Goal: Transaction & Acquisition: Purchase product/service

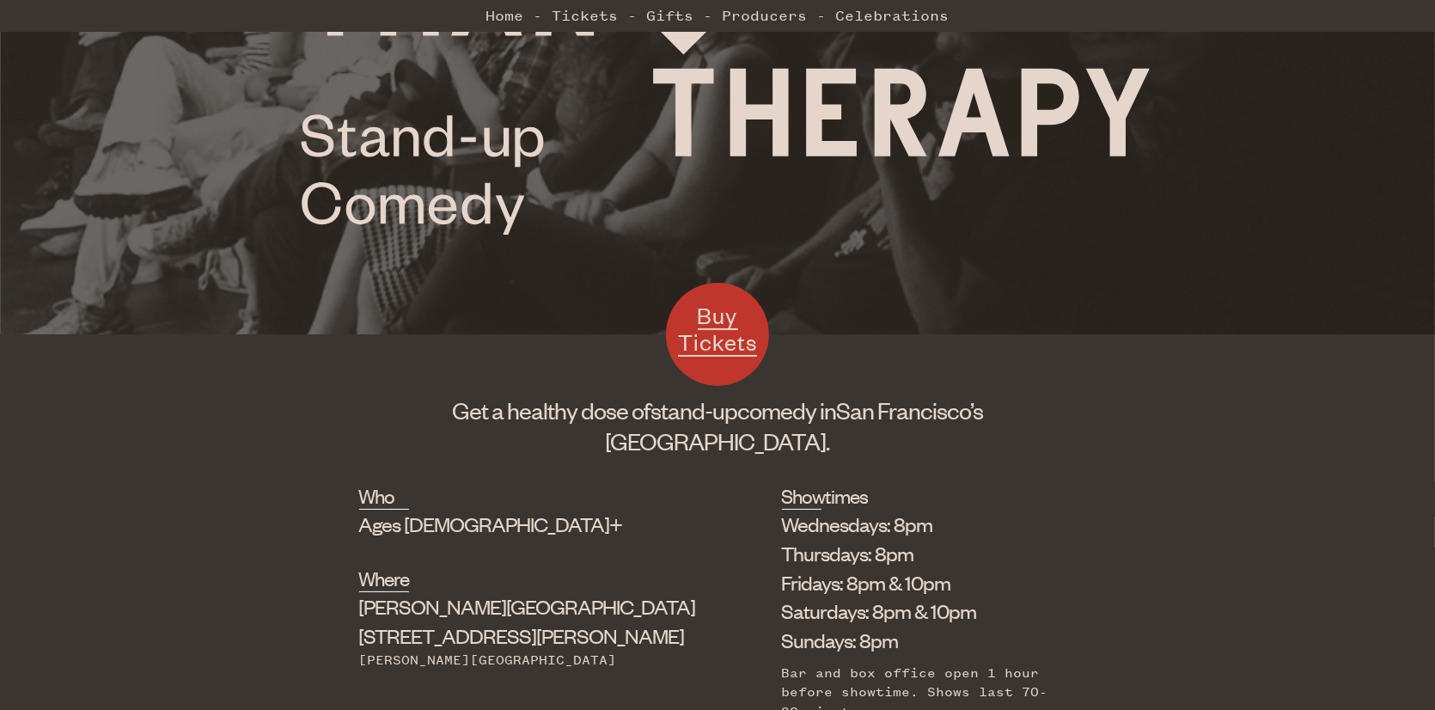
scroll to position [430, 0]
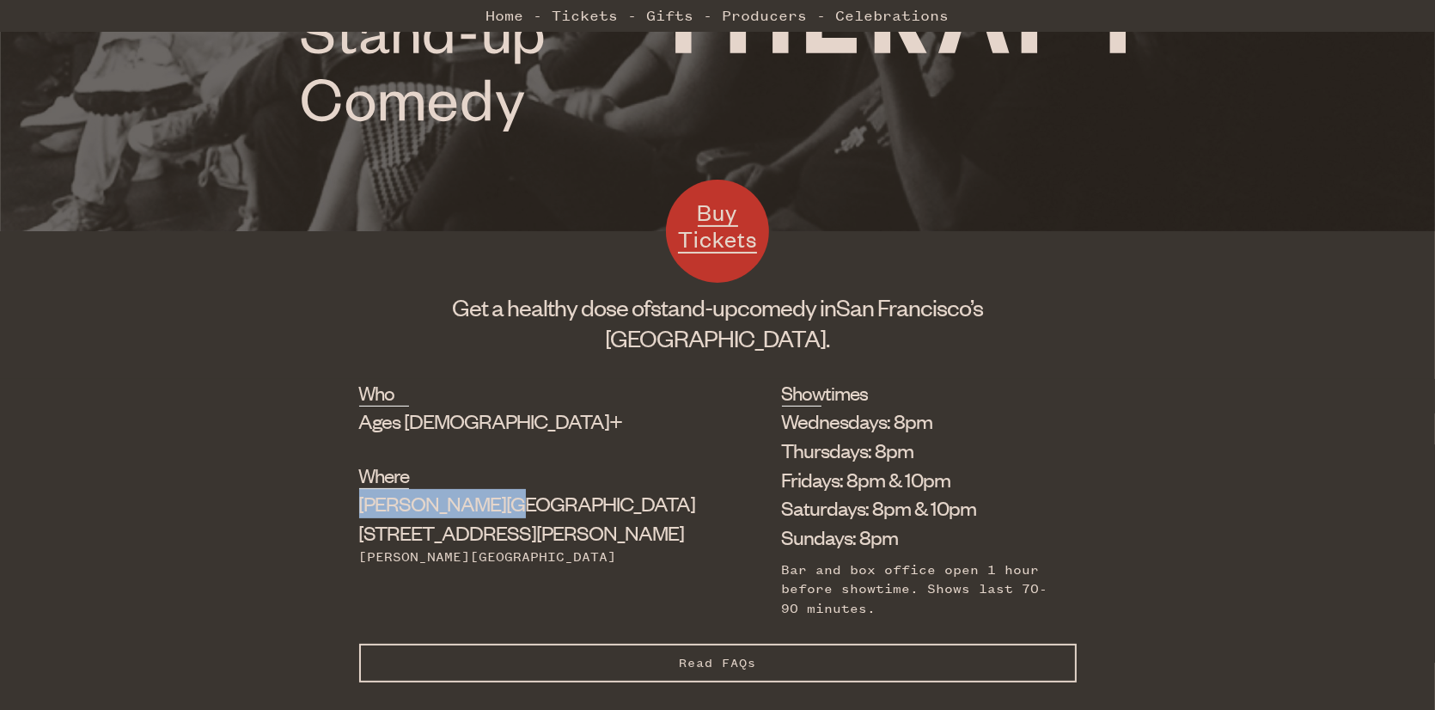
drag, startPoint x: 540, startPoint y: 471, endPoint x: 377, endPoint y: 471, distance: 162.4
click at [377, 471] on div "Who Ages [DEMOGRAPHIC_DATA]+ Where [PERSON_NAME][GEOGRAPHIC_DATA] [STREET_ADDRE…" at bounding box center [717, 511] width 717 height 265
click at [890, 338] on div "Buy Tickets Get a healthy dose of stand-up comedy in [GEOGRAPHIC_DATA]’s [GEOGR…" at bounding box center [717, 309] width 717 height 88
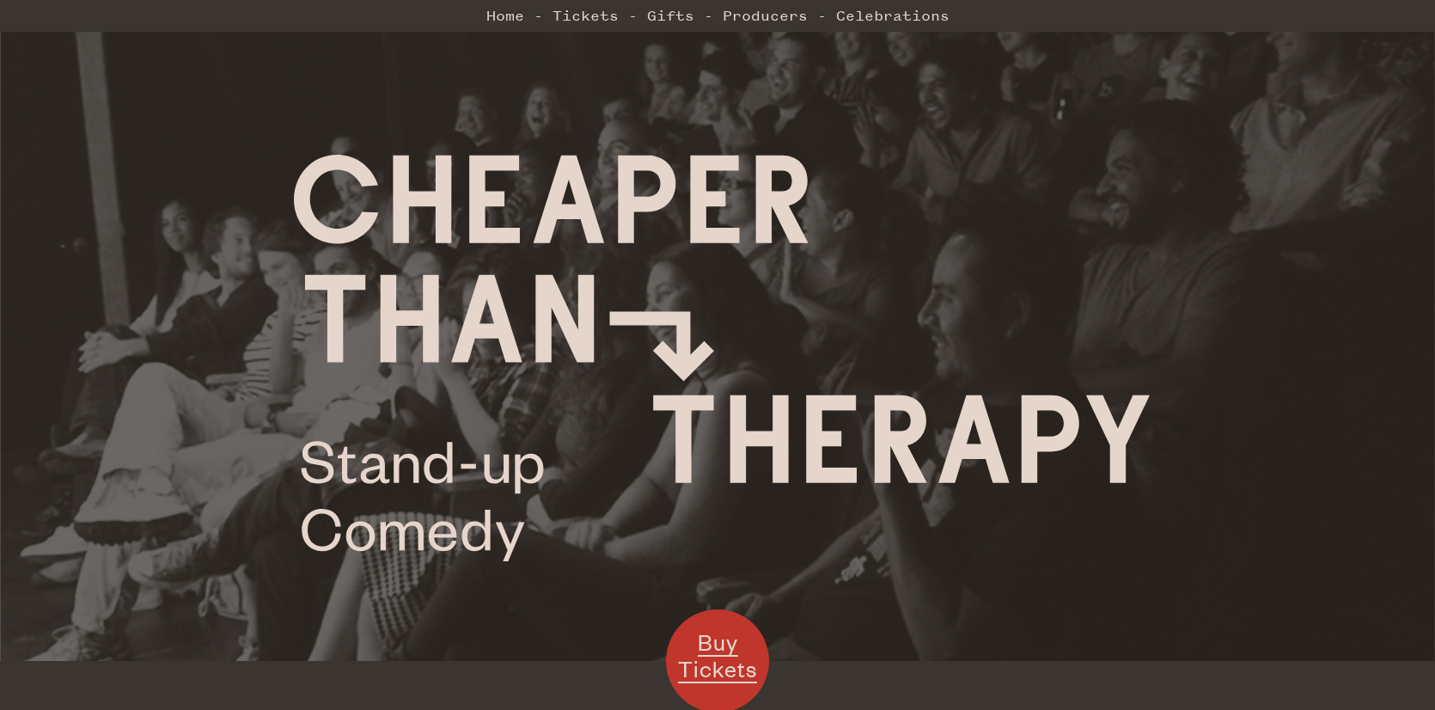
scroll to position [430, 0]
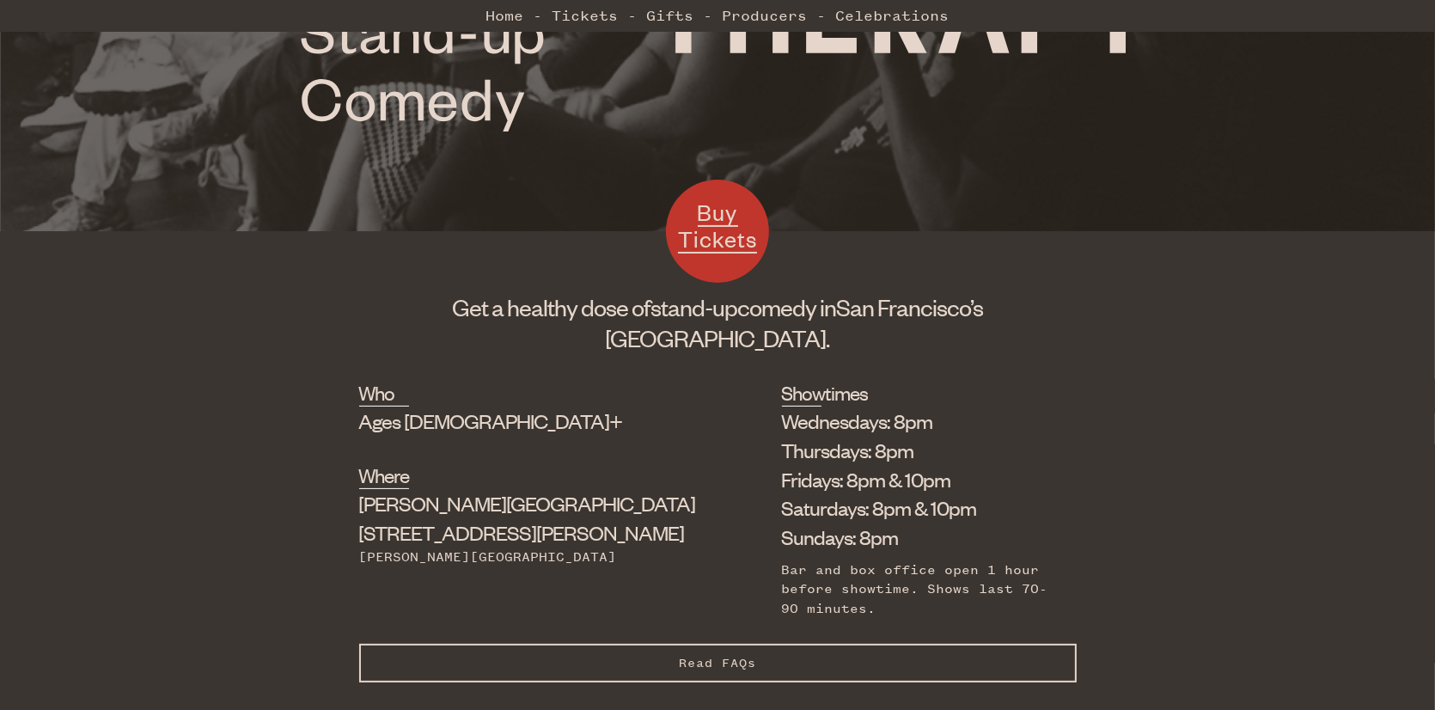
click at [748, 236] on span "Buy Tickets" at bounding box center [717, 226] width 79 height 56
